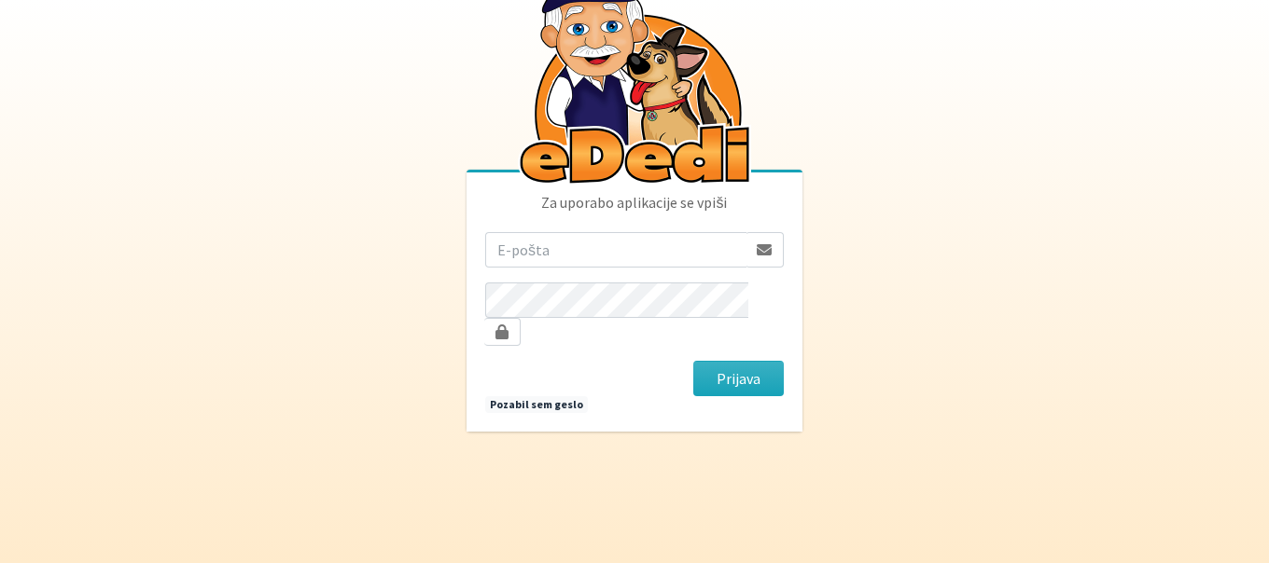
type input "[EMAIL_ADDRESS][DOMAIN_NAME]"
click at [749, 365] on button "Prijava" at bounding box center [738, 378] width 90 height 35
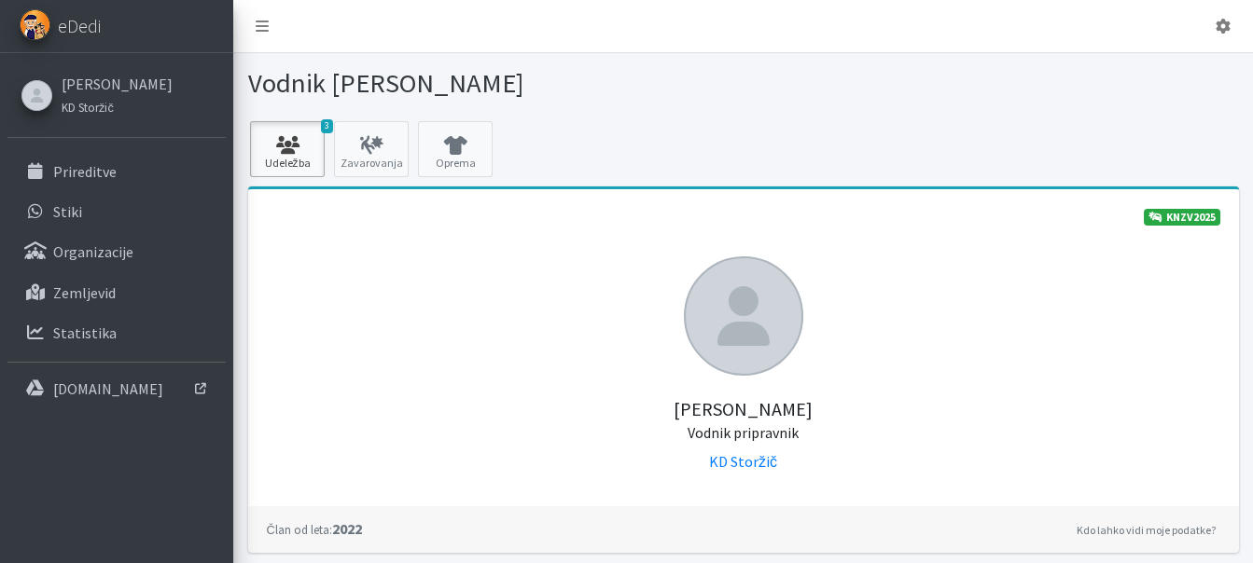
click at [307, 145] on icon at bounding box center [287, 145] width 63 height 19
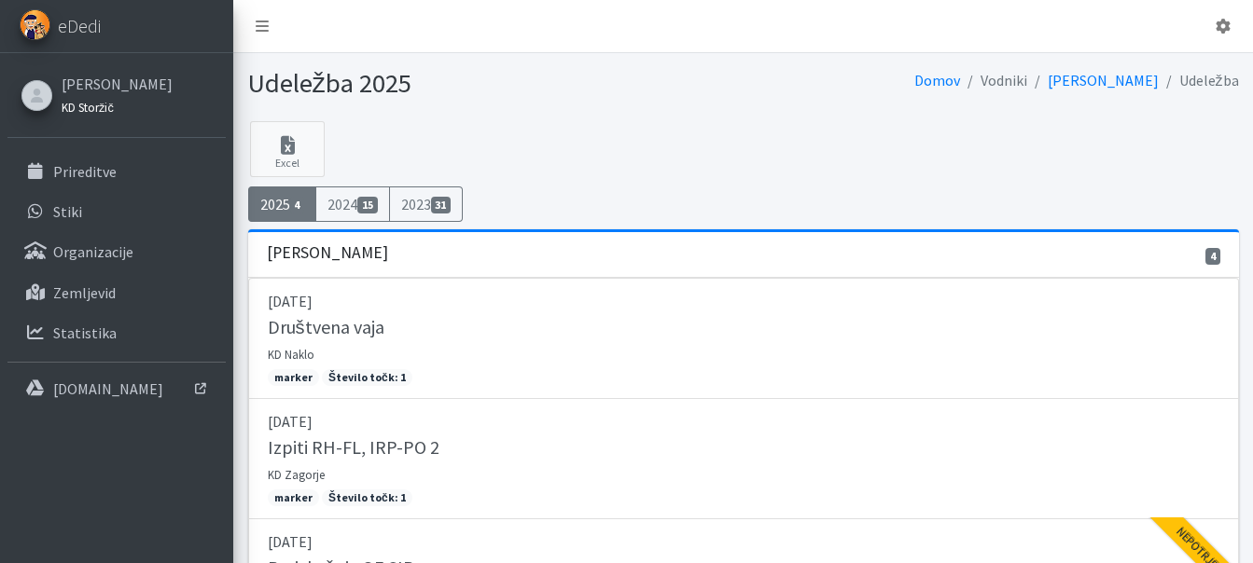
click at [113, 102] on link "KD Storžič" at bounding box center [117, 106] width 111 height 22
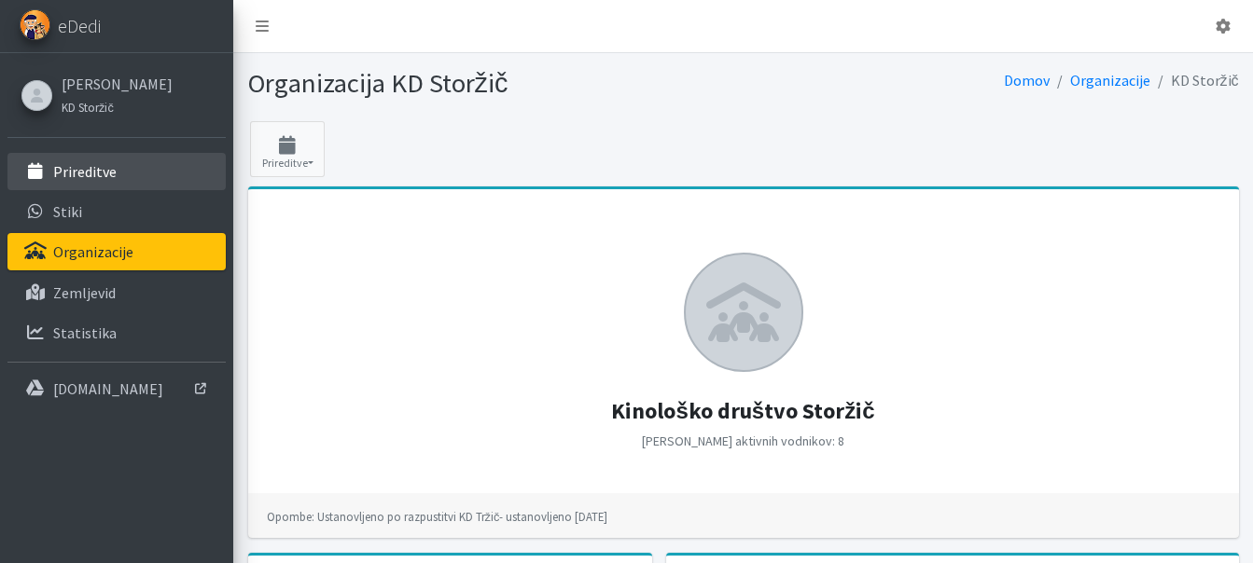
click at [103, 164] on p "Prireditve" at bounding box center [84, 171] width 63 height 19
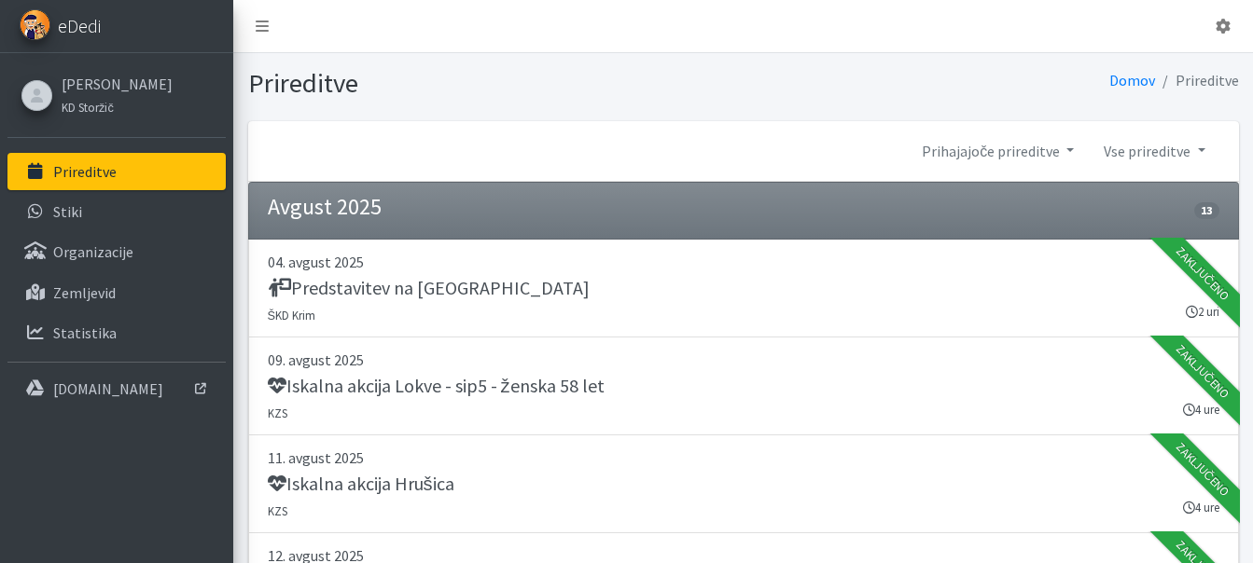
click at [86, 30] on span "eDedi" at bounding box center [79, 26] width 43 height 28
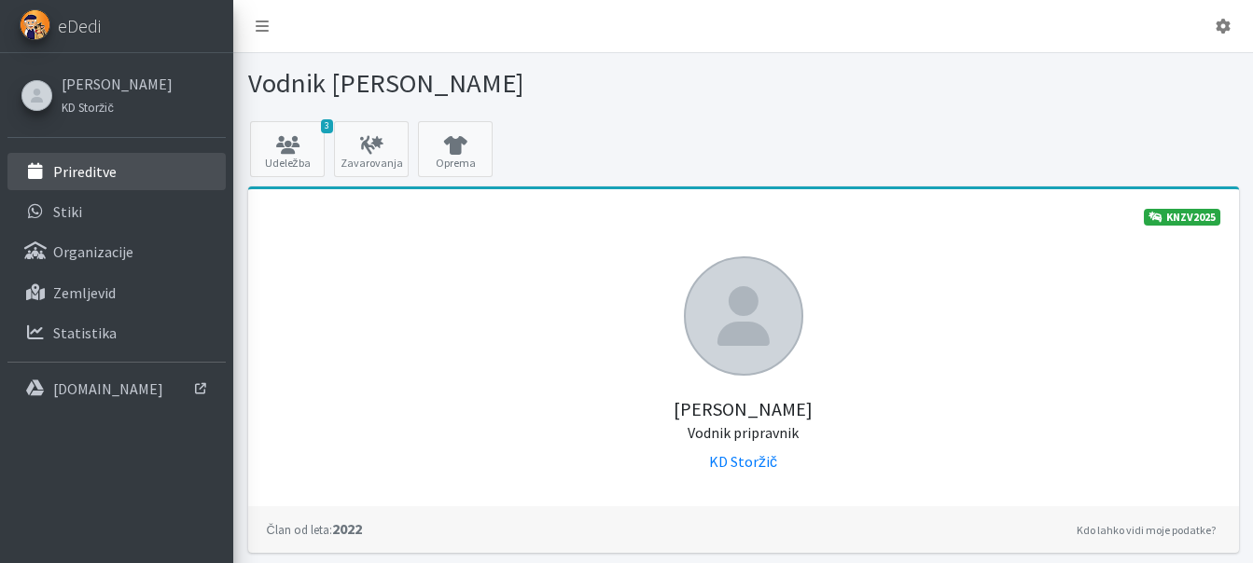
click at [104, 174] on p "Prireditve" at bounding box center [84, 171] width 63 height 19
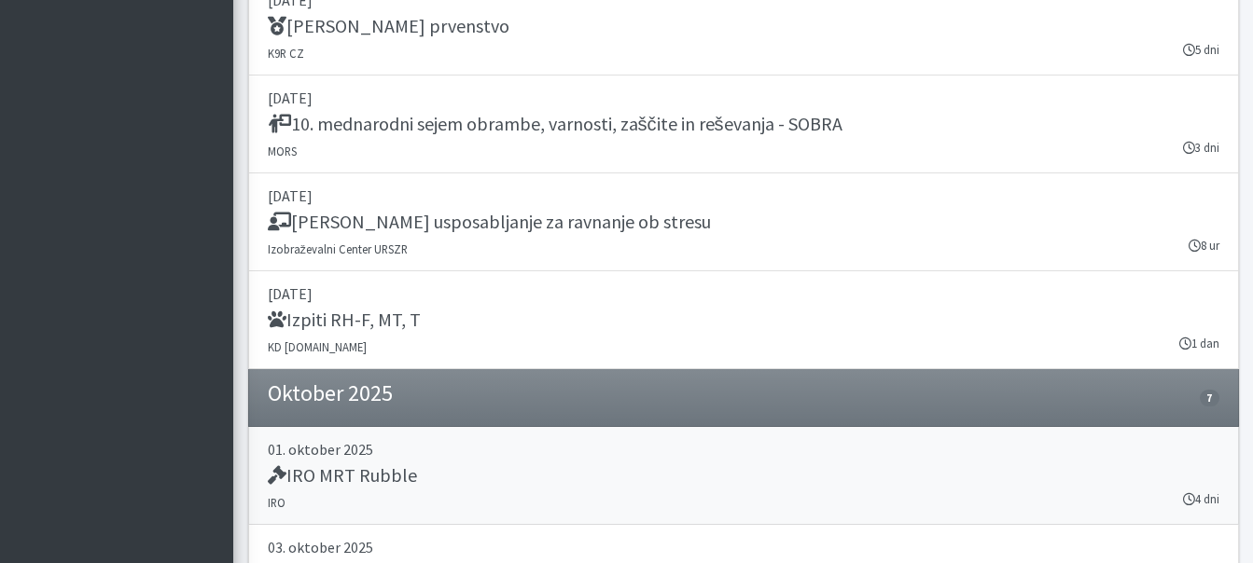
scroll to position [2384, 0]
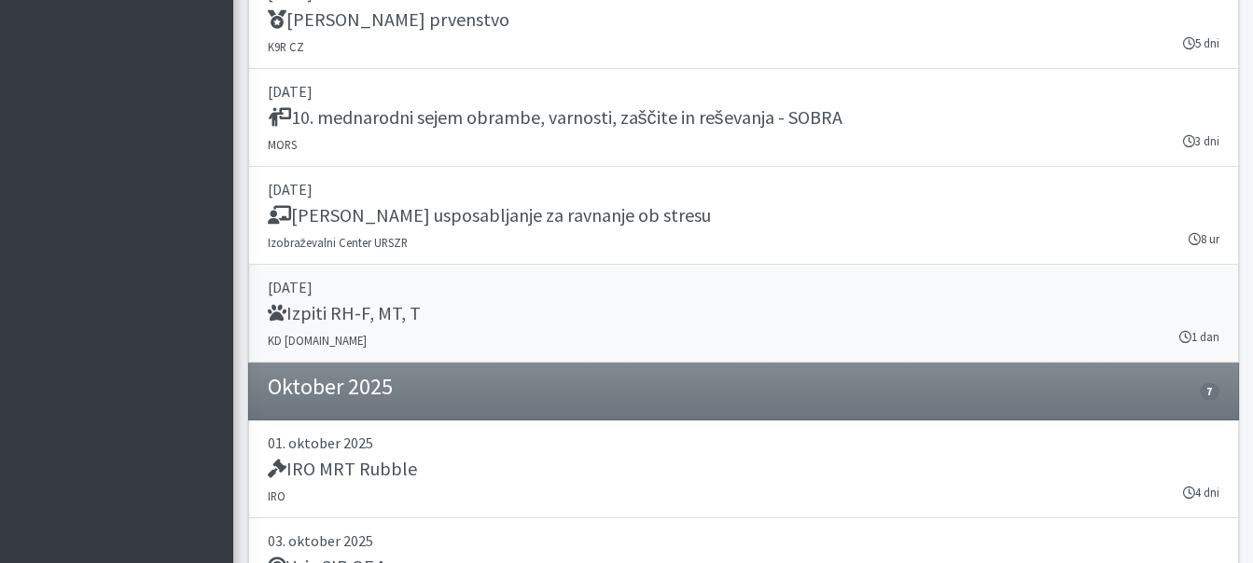
click at [346, 302] on h5 "Izpiti RH-F, MT, T" at bounding box center [344, 313] width 153 height 22
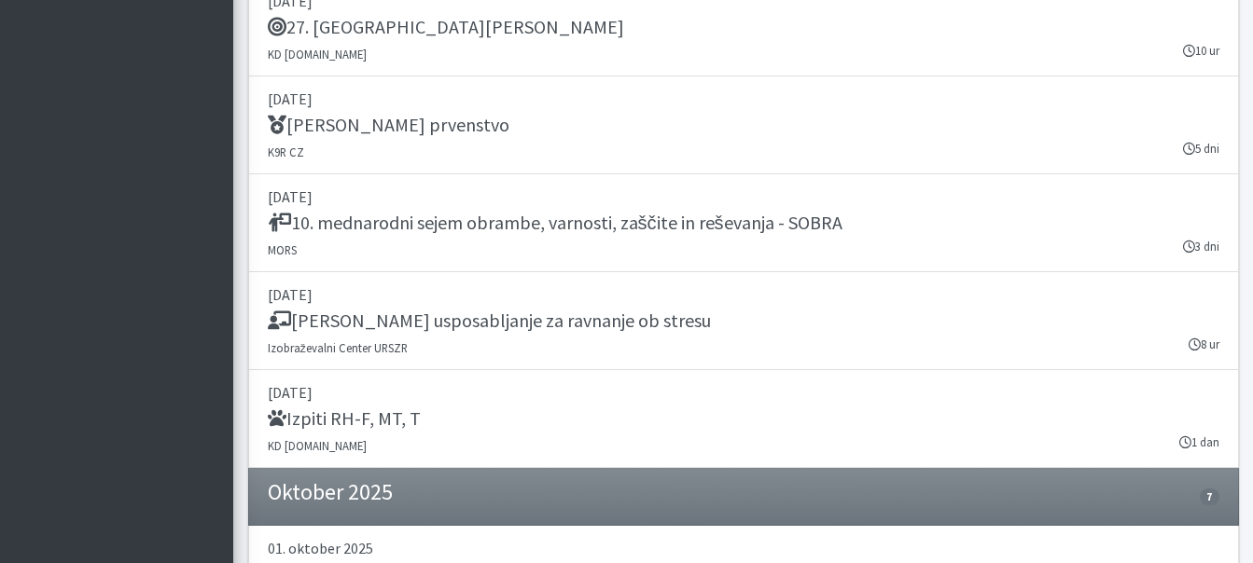
scroll to position [2280, 0]
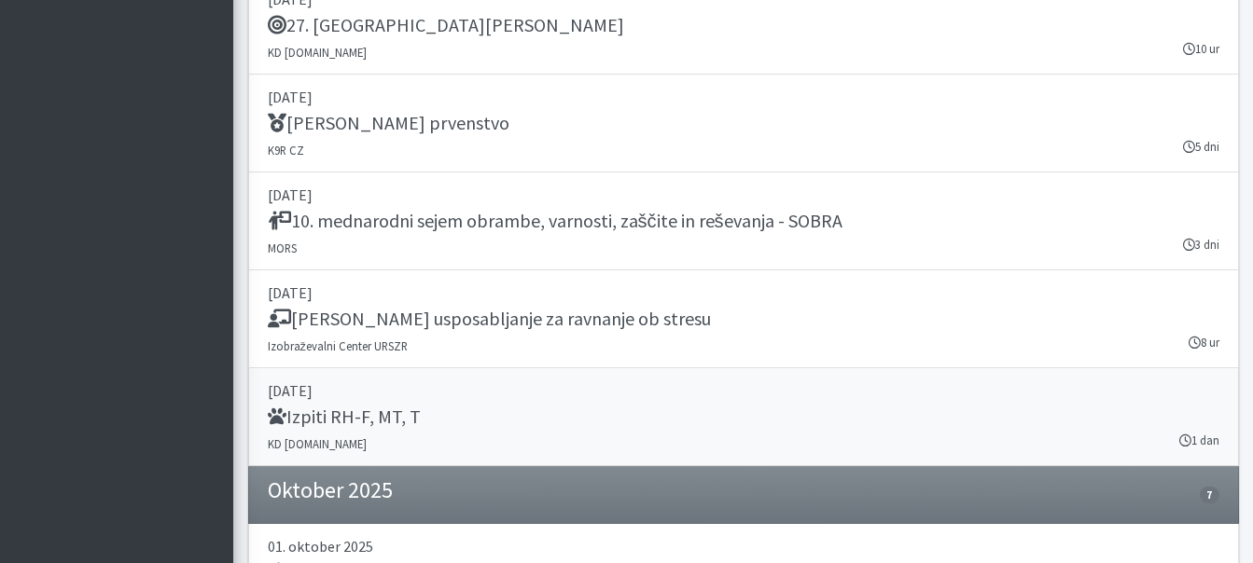
click at [387, 406] on h5 "Izpiti RH-F, MT, T" at bounding box center [344, 417] width 153 height 22
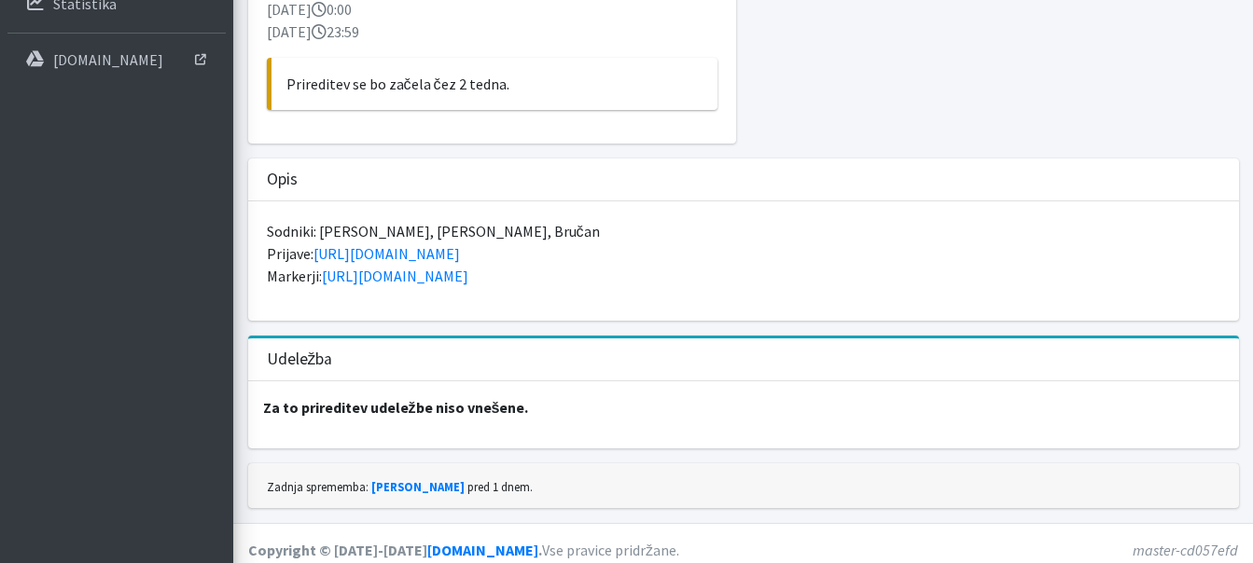
scroll to position [340, 0]
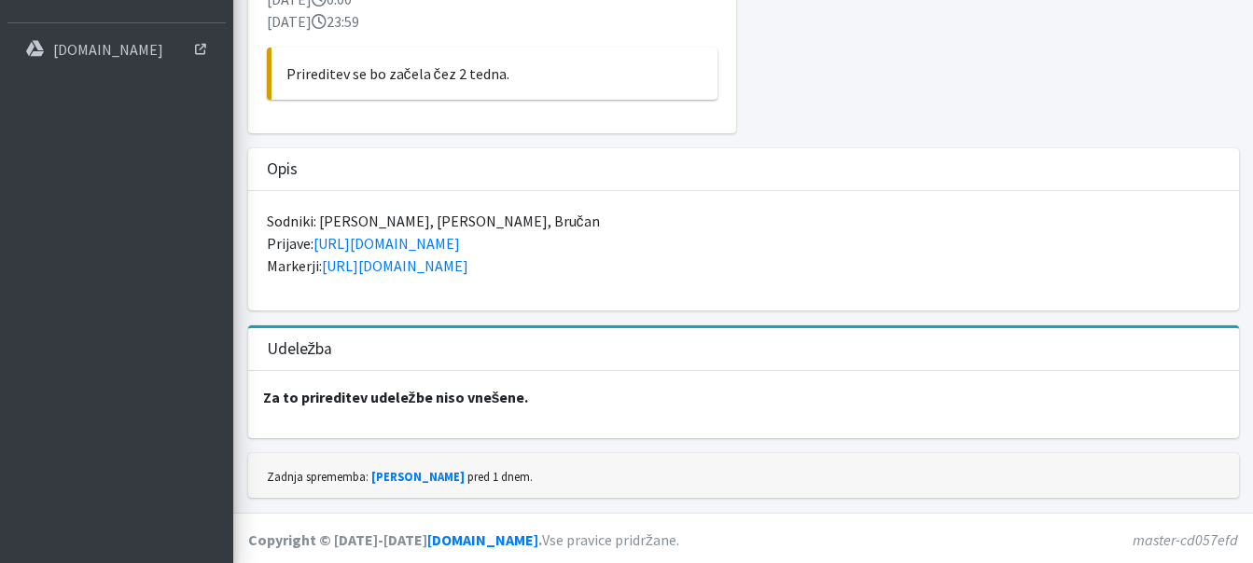
scroll to position [340, 0]
